Goal: Information Seeking & Learning: Learn about a topic

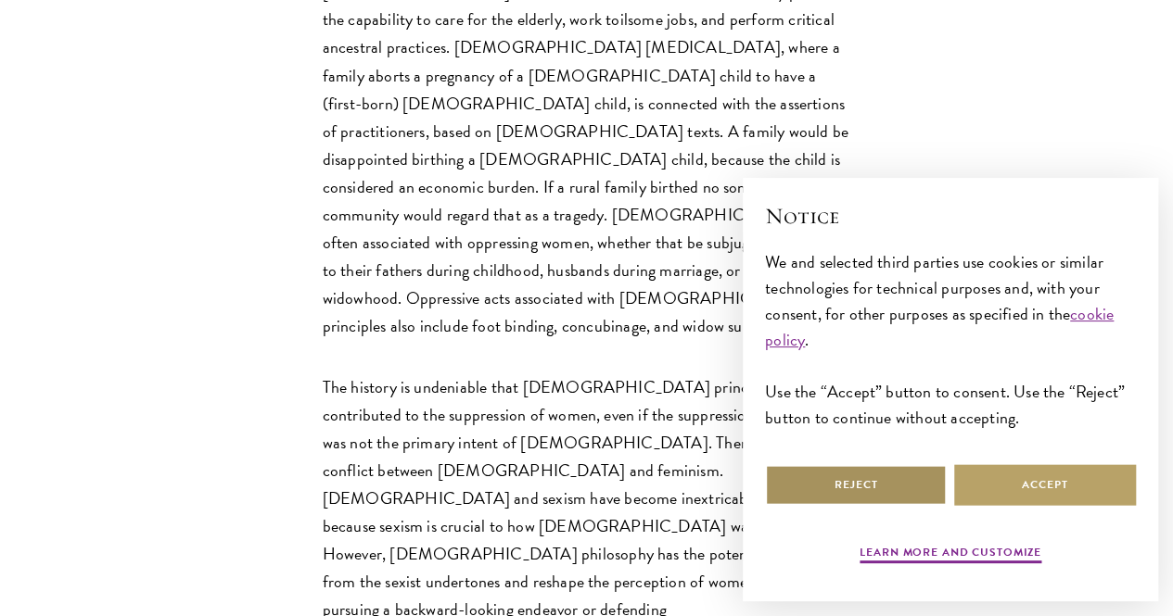
click at [858, 479] on button "Reject" at bounding box center [856, 485] width 182 height 42
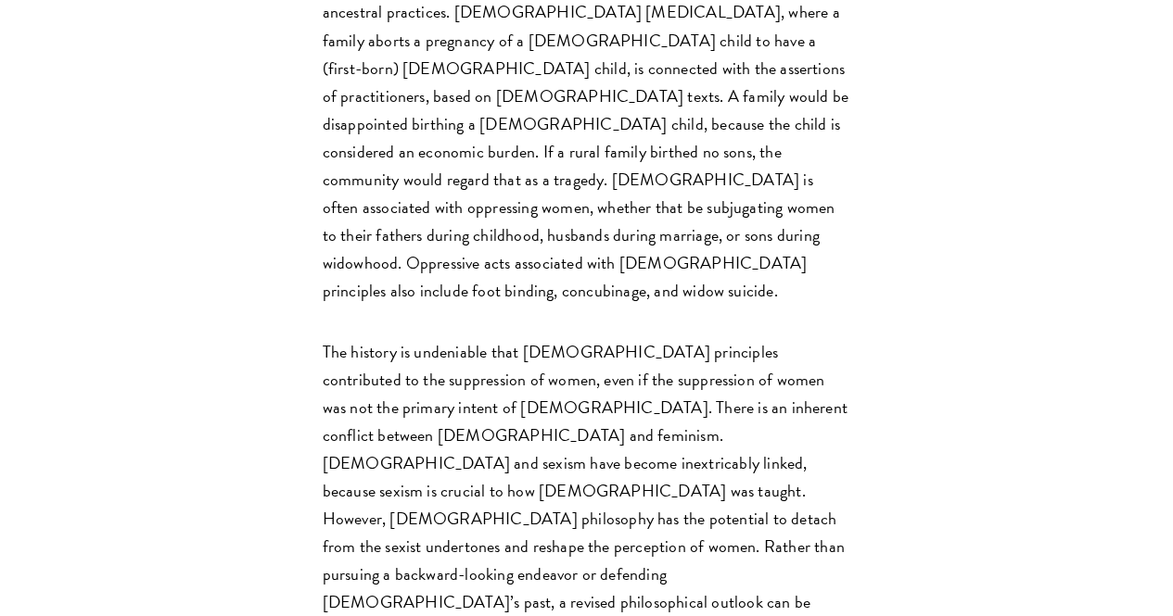
scroll to position [1140, 0]
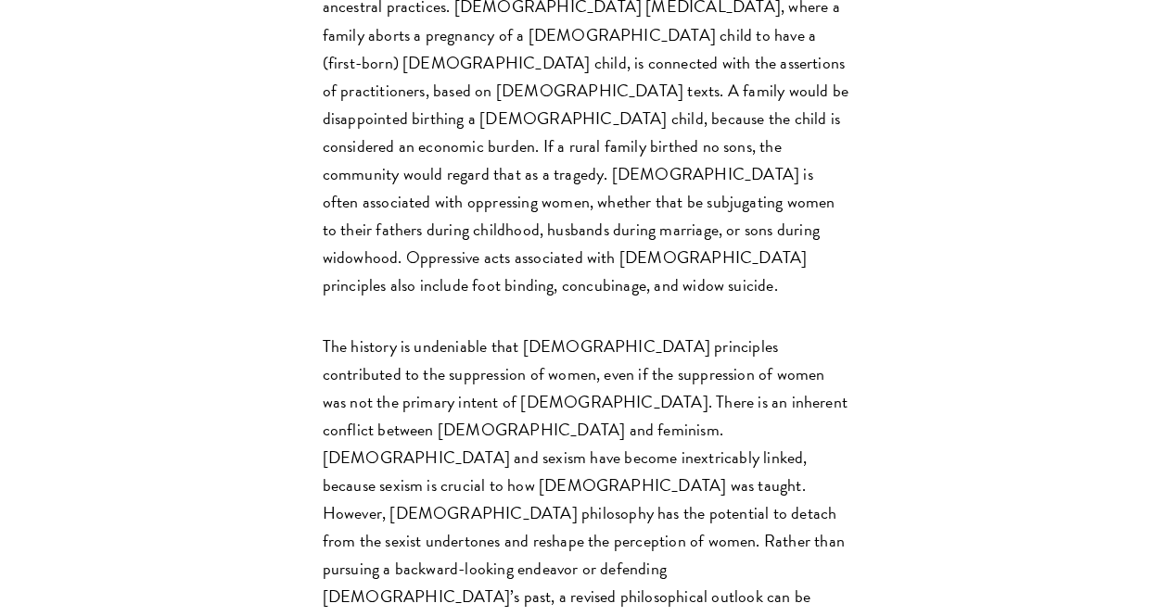
drag, startPoint x: 377, startPoint y: 348, endPoint x: 575, endPoint y: 139, distance: 287.2
click at [575, 139] on p "Deeply rooted in Chinese tradition and culture is the notion that male children…" at bounding box center [587, 104] width 528 height 390
drag, startPoint x: 575, startPoint y: 139, endPoint x: 344, endPoint y: 223, distance: 245.7
click at [344, 223] on p "Deeply rooted in Chinese tradition and culture is the notion that male children…" at bounding box center [587, 104] width 528 height 390
drag, startPoint x: 344, startPoint y: 223, endPoint x: 640, endPoint y: 160, distance: 302.3
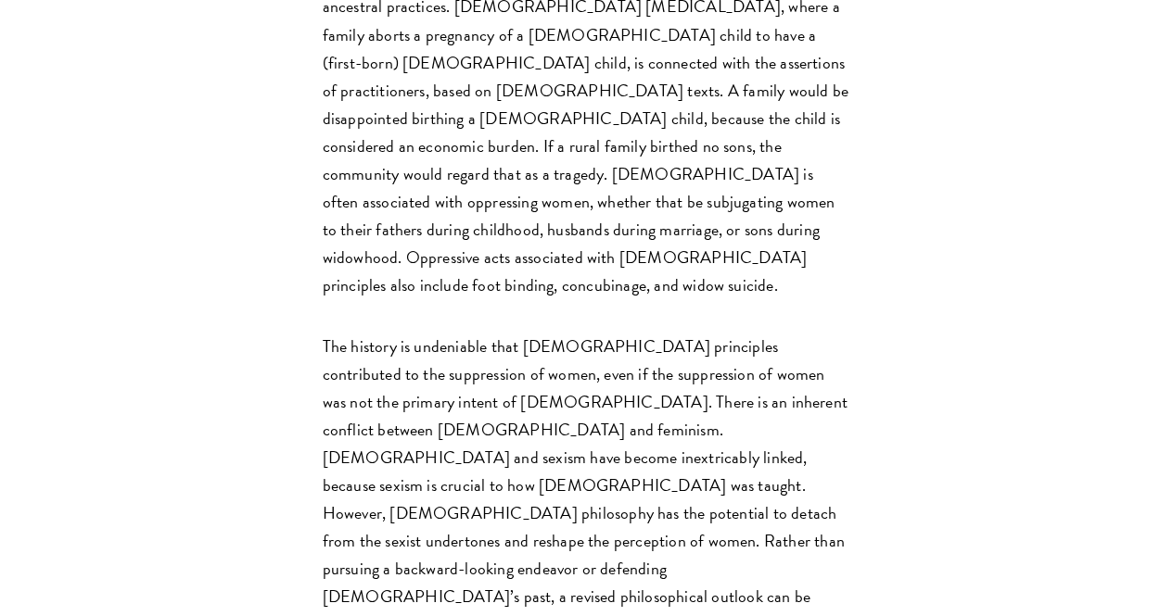
click at [640, 160] on p "Deeply rooted in Chinese tradition and culture is the notion that male children…" at bounding box center [587, 104] width 528 height 390
drag, startPoint x: 640, startPoint y: 160, endPoint x: 532, endPoint y: 142, distance: 109.1
click at [532, 142] on p "Deeply rooted in Chinese tradition and culture is the notion that male children…" at bounding box center [587, 104] width 528 height 390
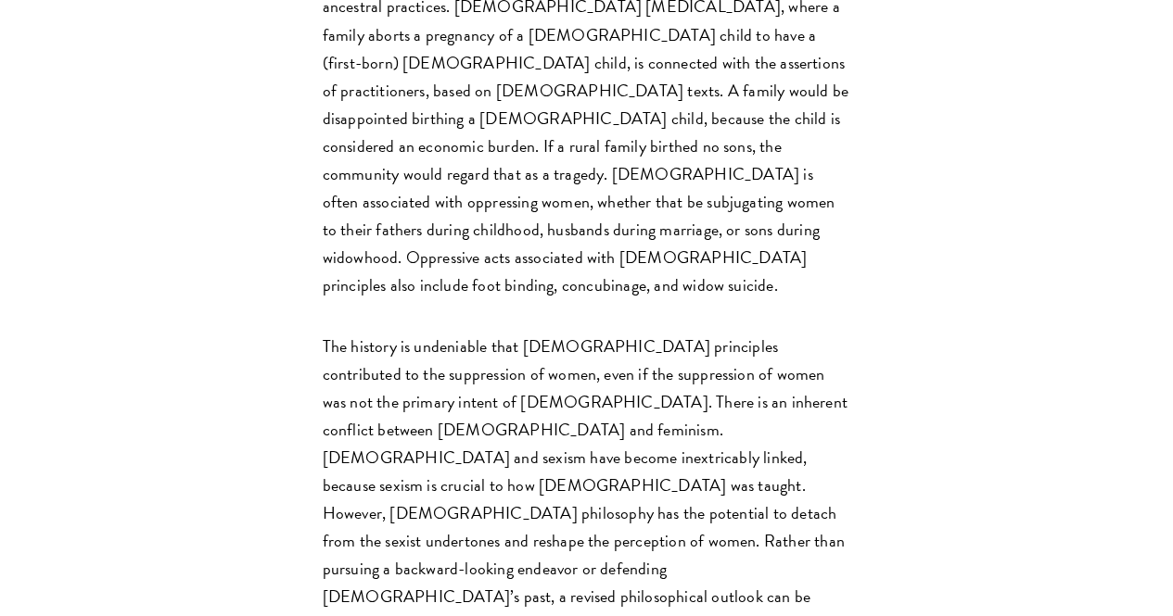
click at [531, 142] on p "Deeply rooted in Chinese tradition and culture is the notion that male children…" at bounding box center [587, 104] width 528 height 390
click at [531, 144] on p "Deeply rooted in Chinese tradition and culture is the notion that male children…" at bounding box center [587, 104] width 528 height 390
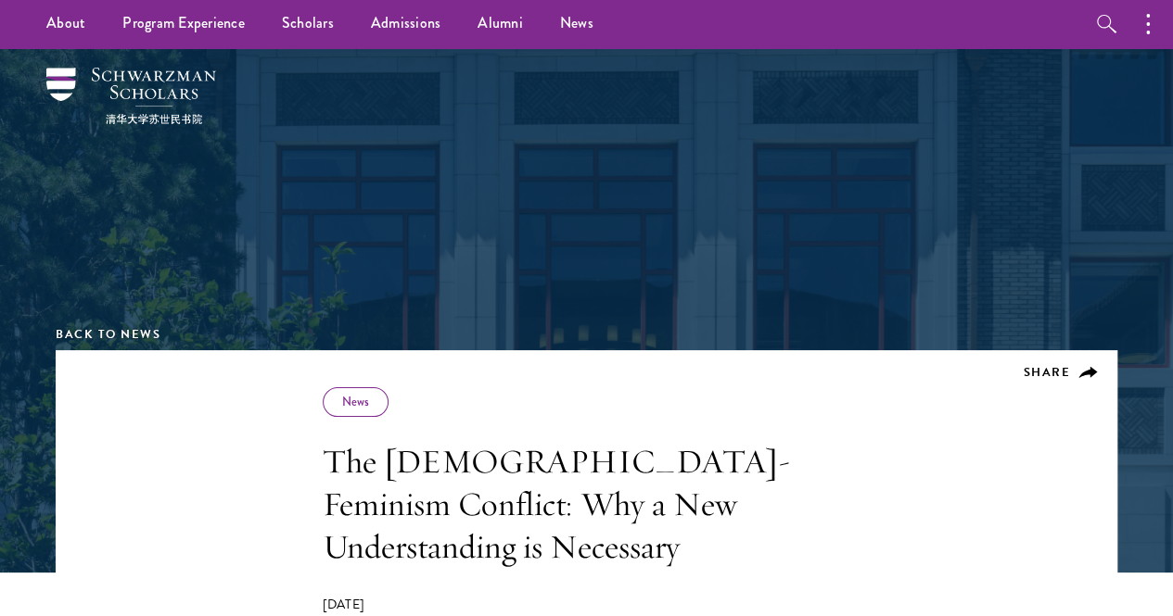
scroll to position [3, 0]
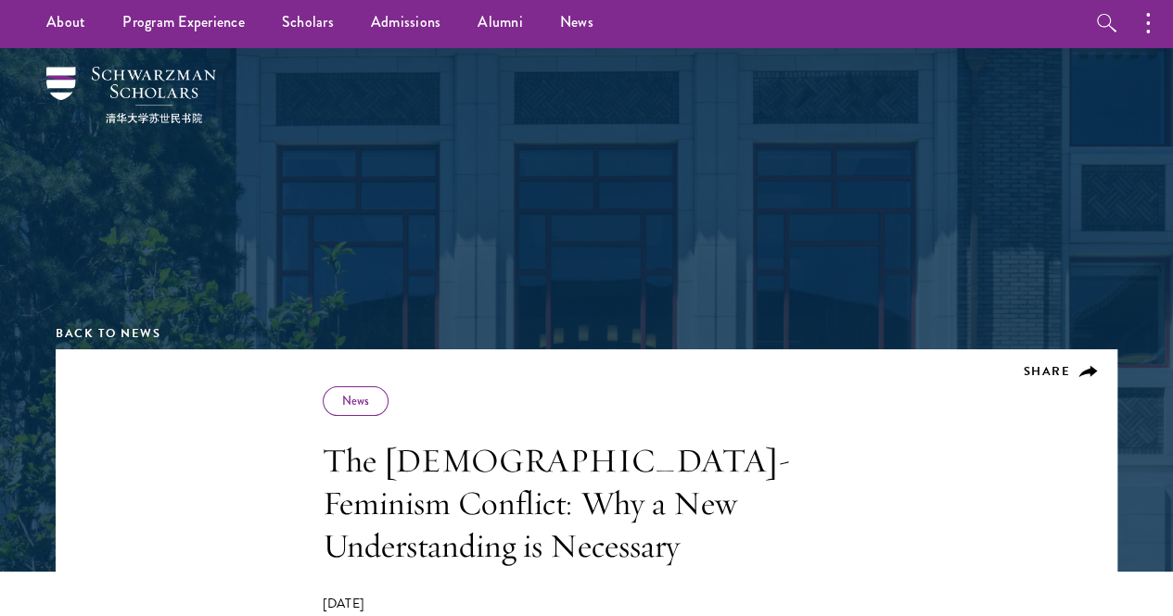
click at [442, 412] on div "Share News The Confucianism-Feminism Conflict: Why a New Understanding is Neces…" at bounding box center [587, 520] width 528 height 266
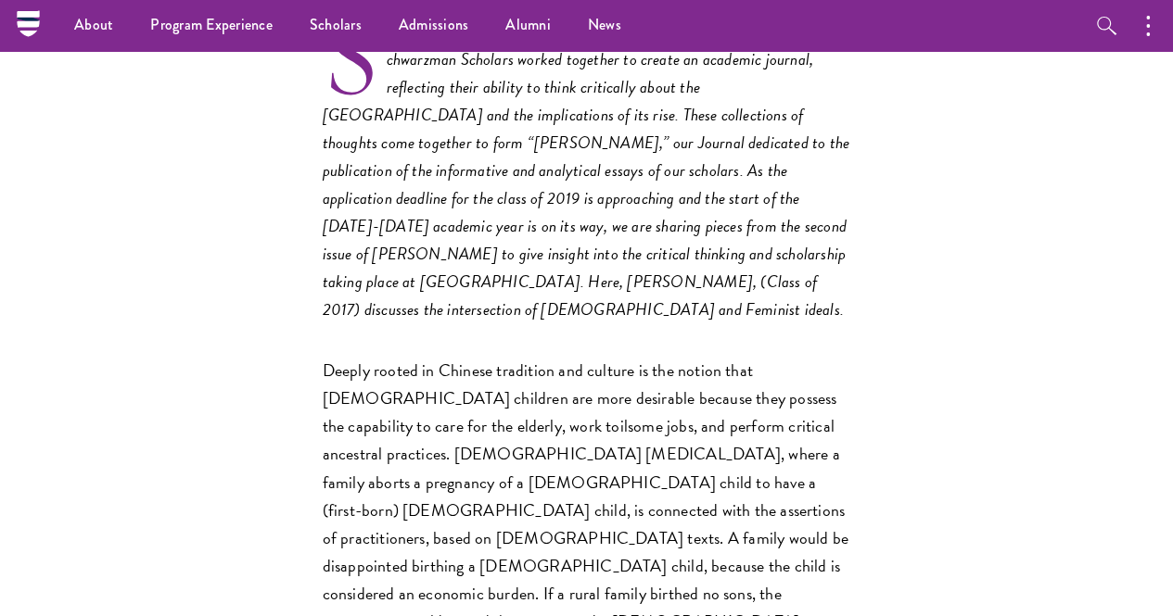
scroll to position [646, 0]
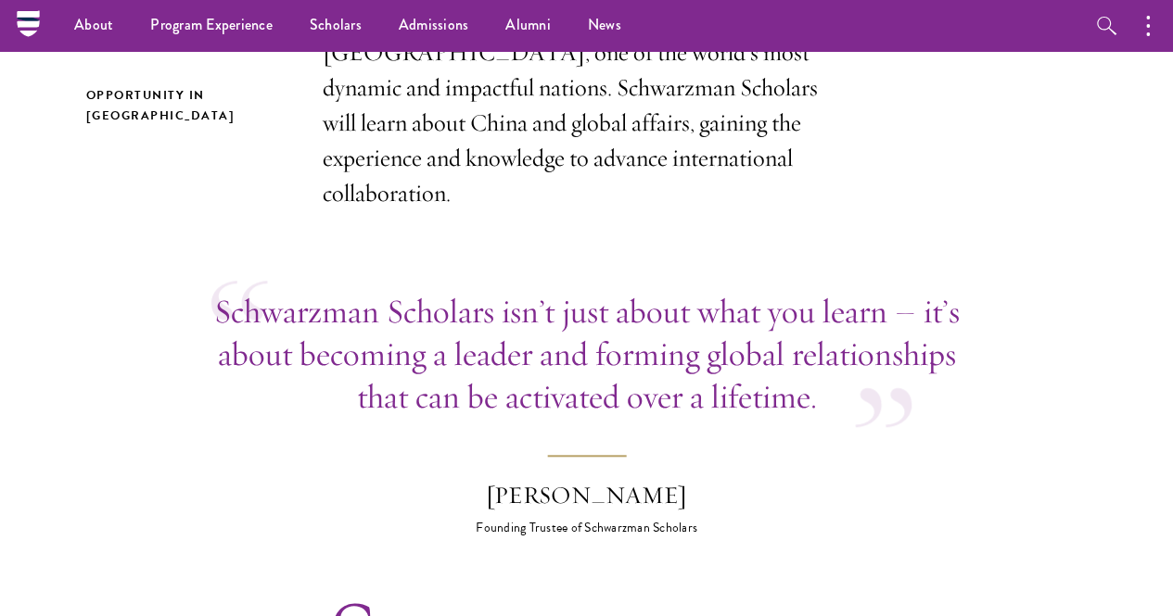
scroll to position [646, 0]
